Goal: Transaction & Acquisition: Purchase product/service

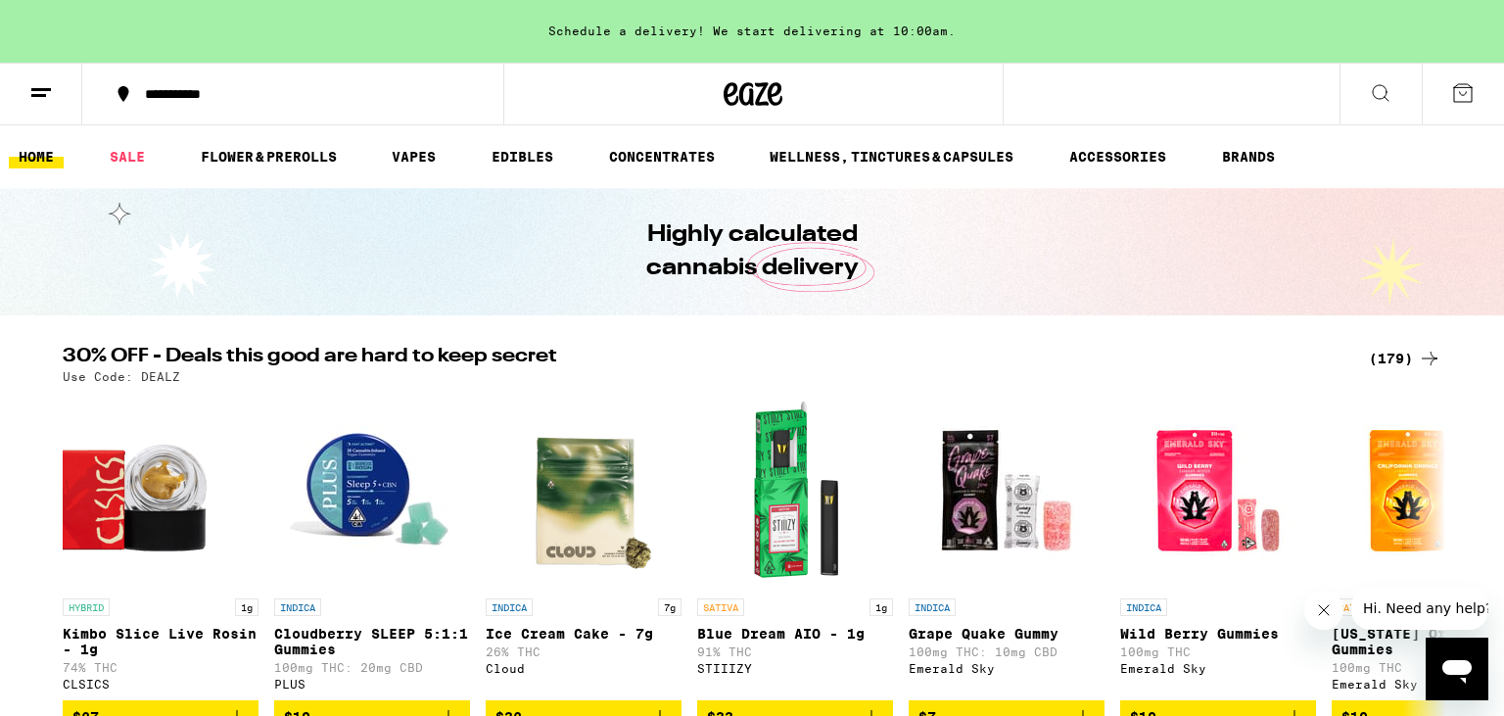
click at [1395, 356] on div "(179)" at bounding box center [1405, 359] width 72 height 24
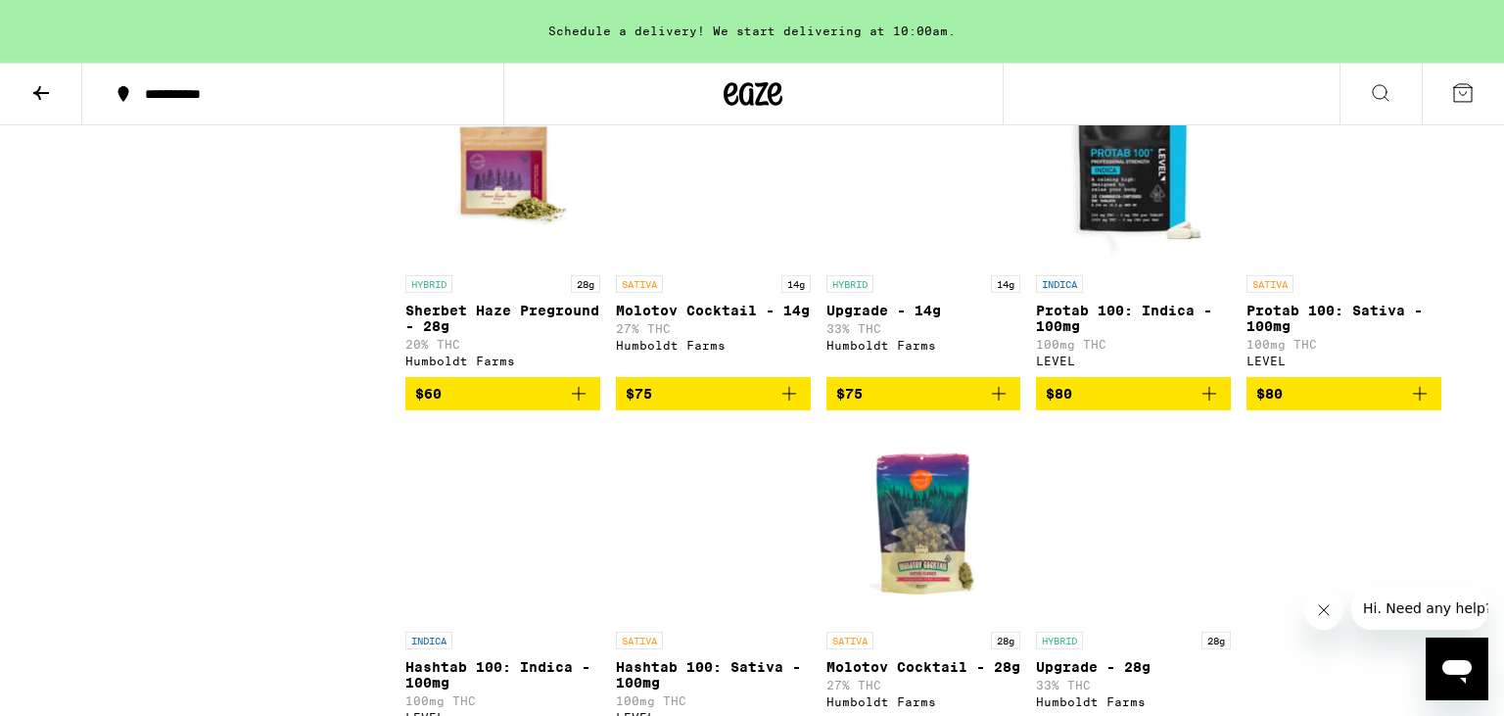
scroll to position [11930, 0]
